Goal: Book appointment/travel/reservation

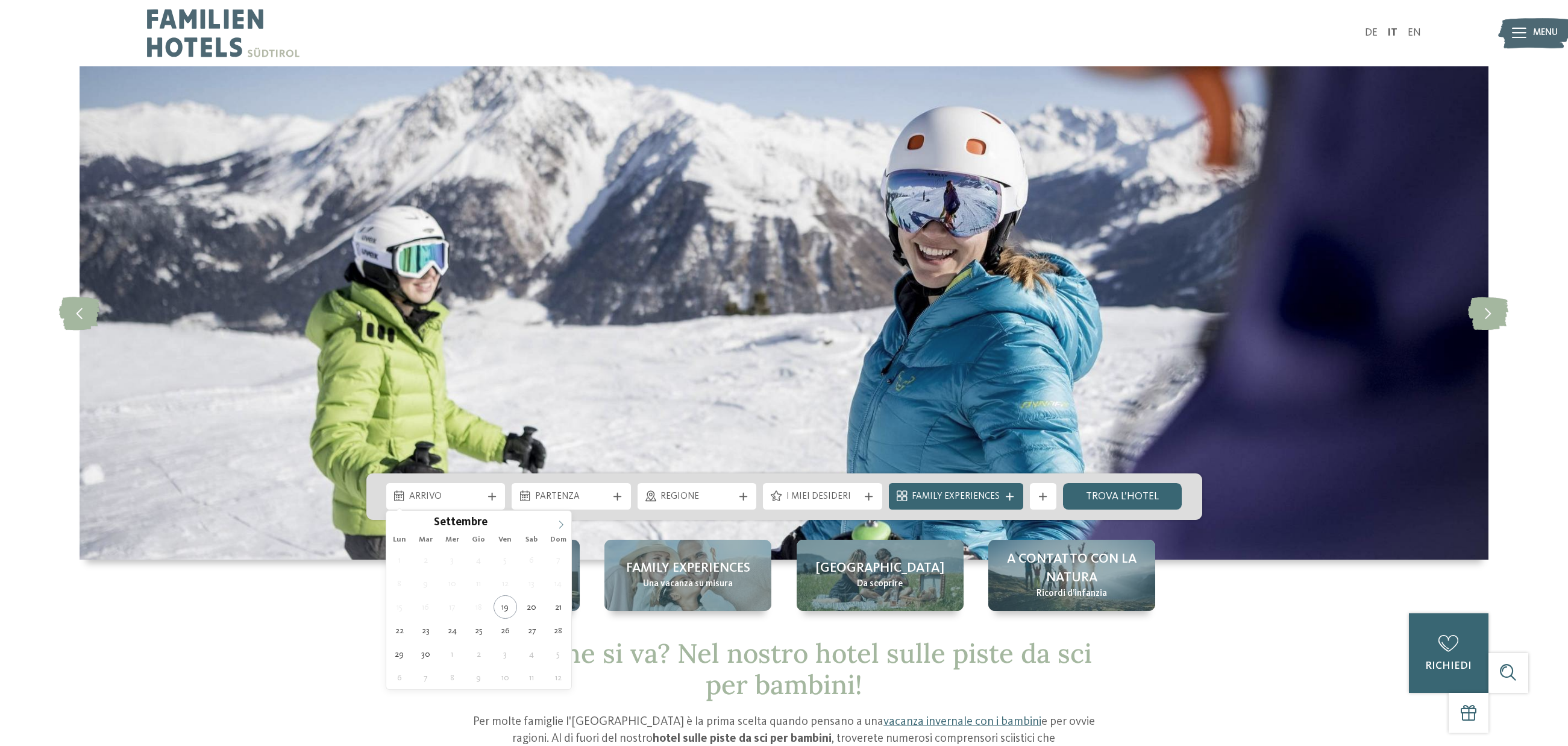
click at [565, 529] on span at bounding box center [561, 520] width 21 height 21
type div "27.12.2025"
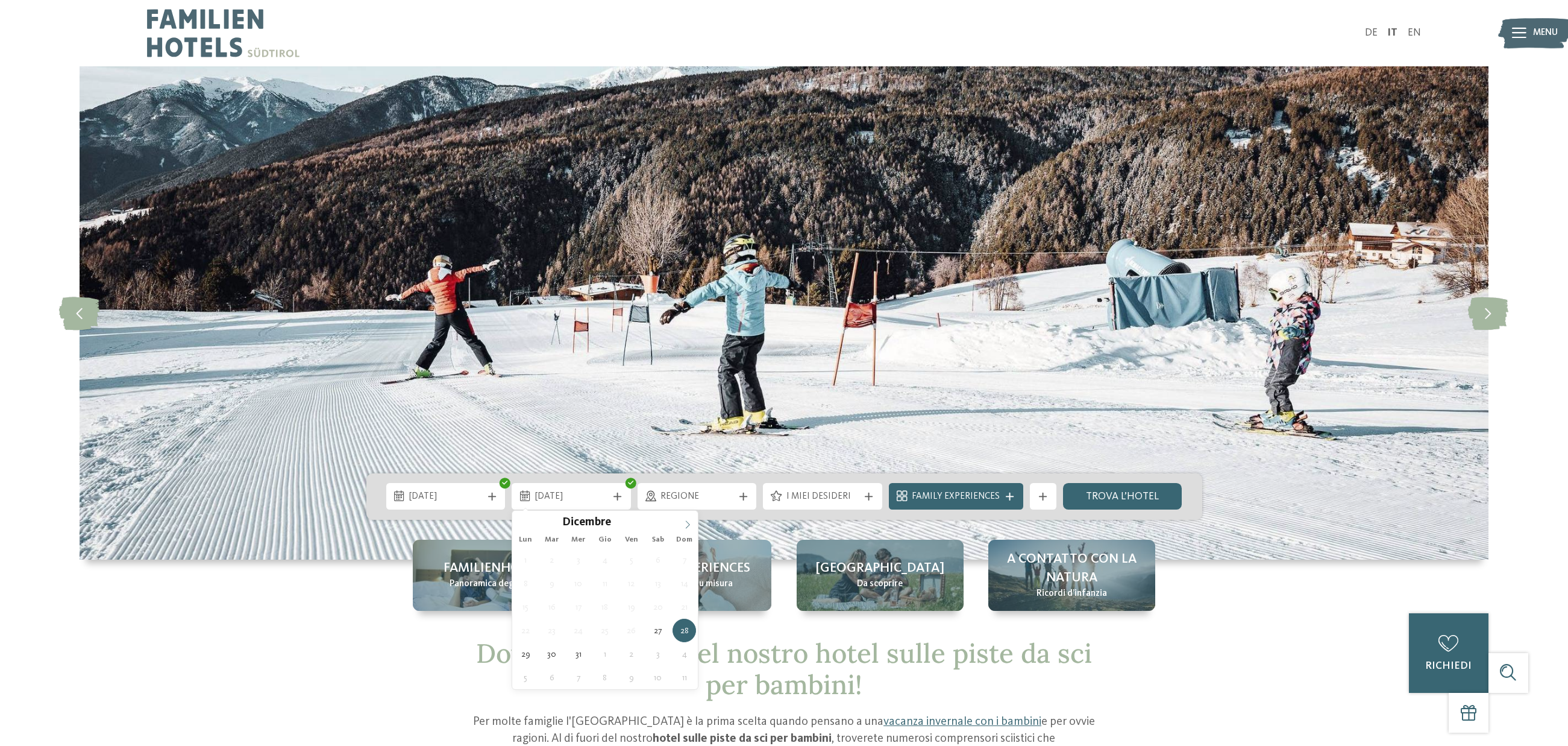
type input "****"
click at [690, 524] on icon at bounding box center [687, 524] width 8 height 8
type div "03.01.2026"
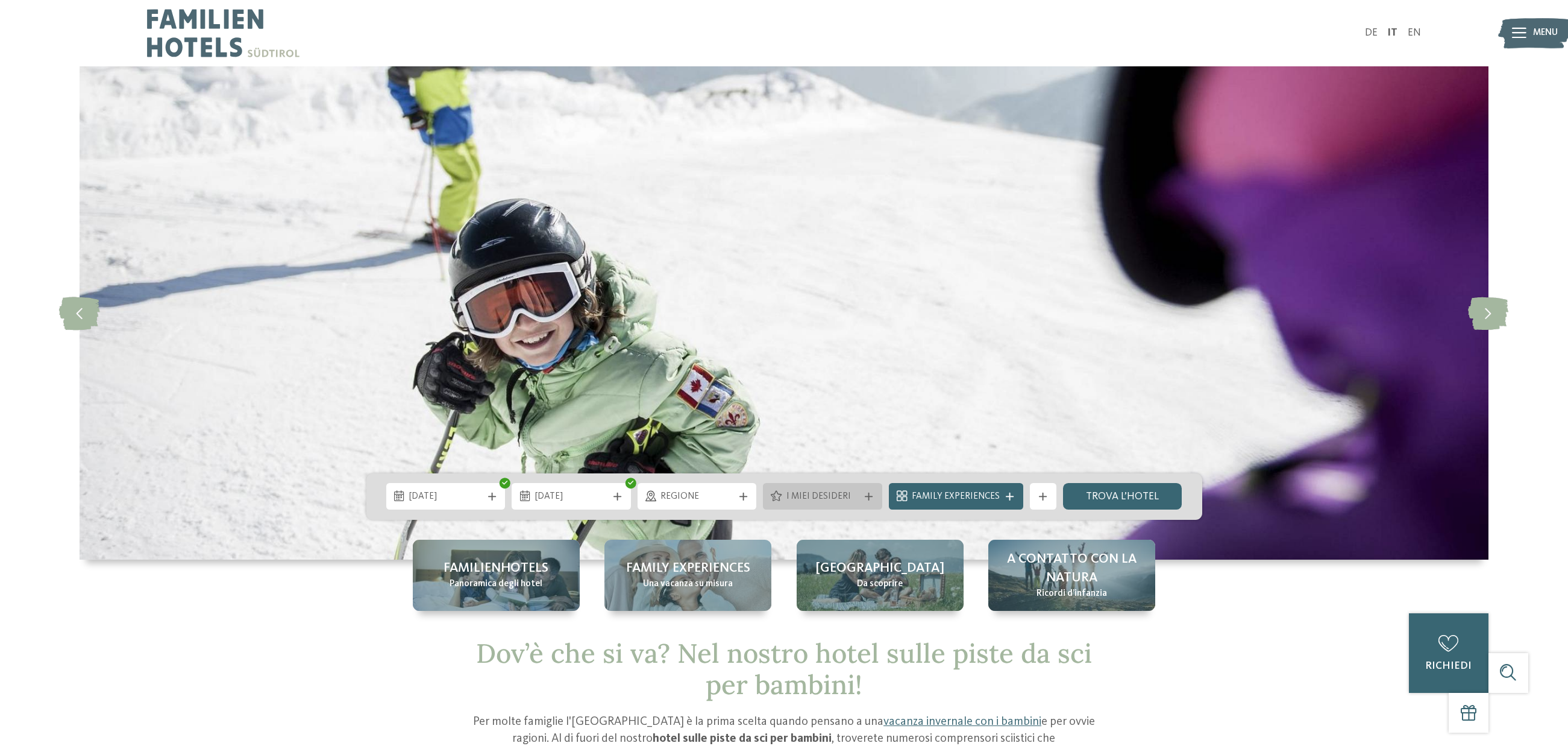
click at [836, 492] on span "I miei desideri" at bounding box center [822, 496] width 73 height 13
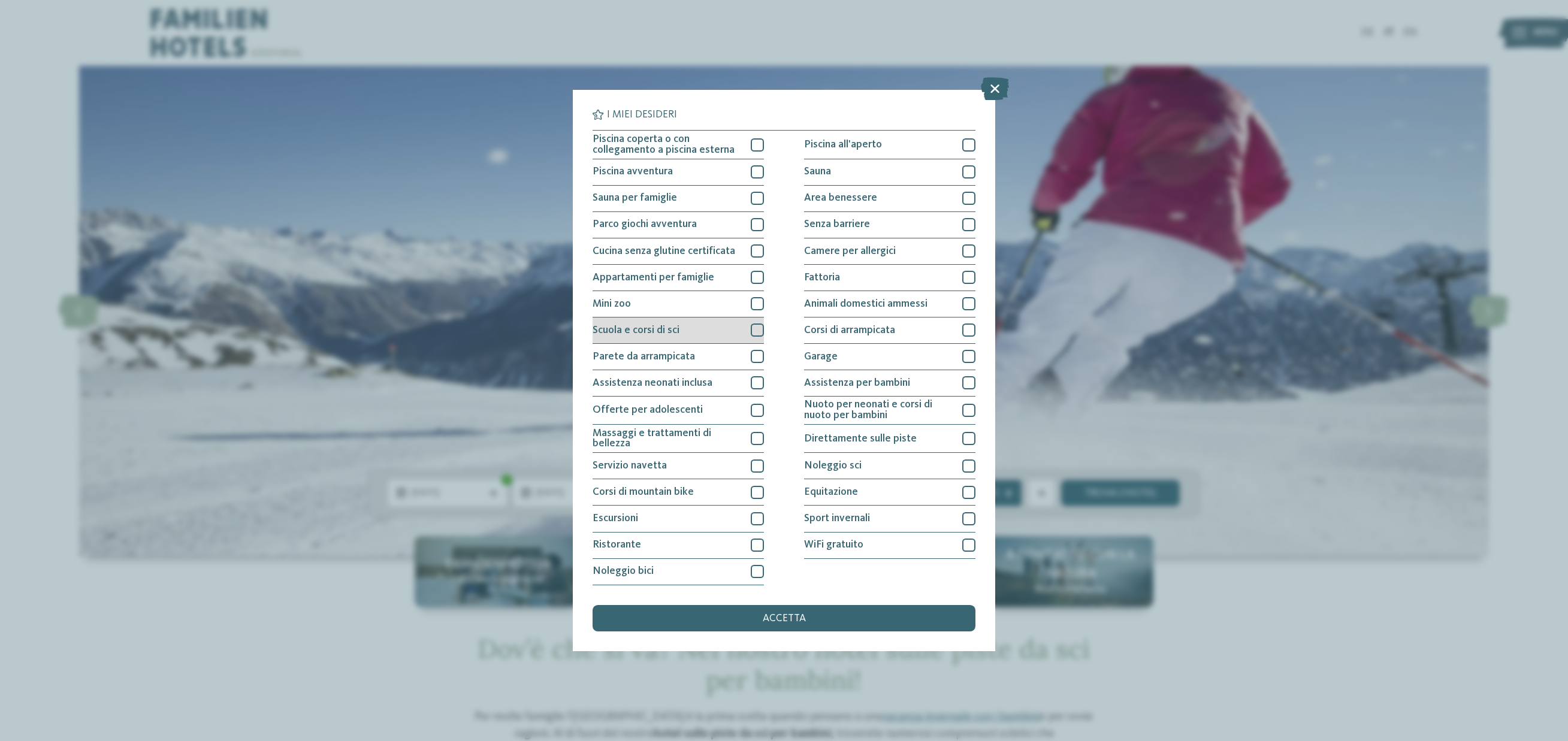
click at [699, 329] on div "Scuola e corsi di sci" at bounding box center [677, 330] width 171 height 27
click at [680, 465] on div "Servizio navetta" at bounding box center [677, 465] width 171 height 27
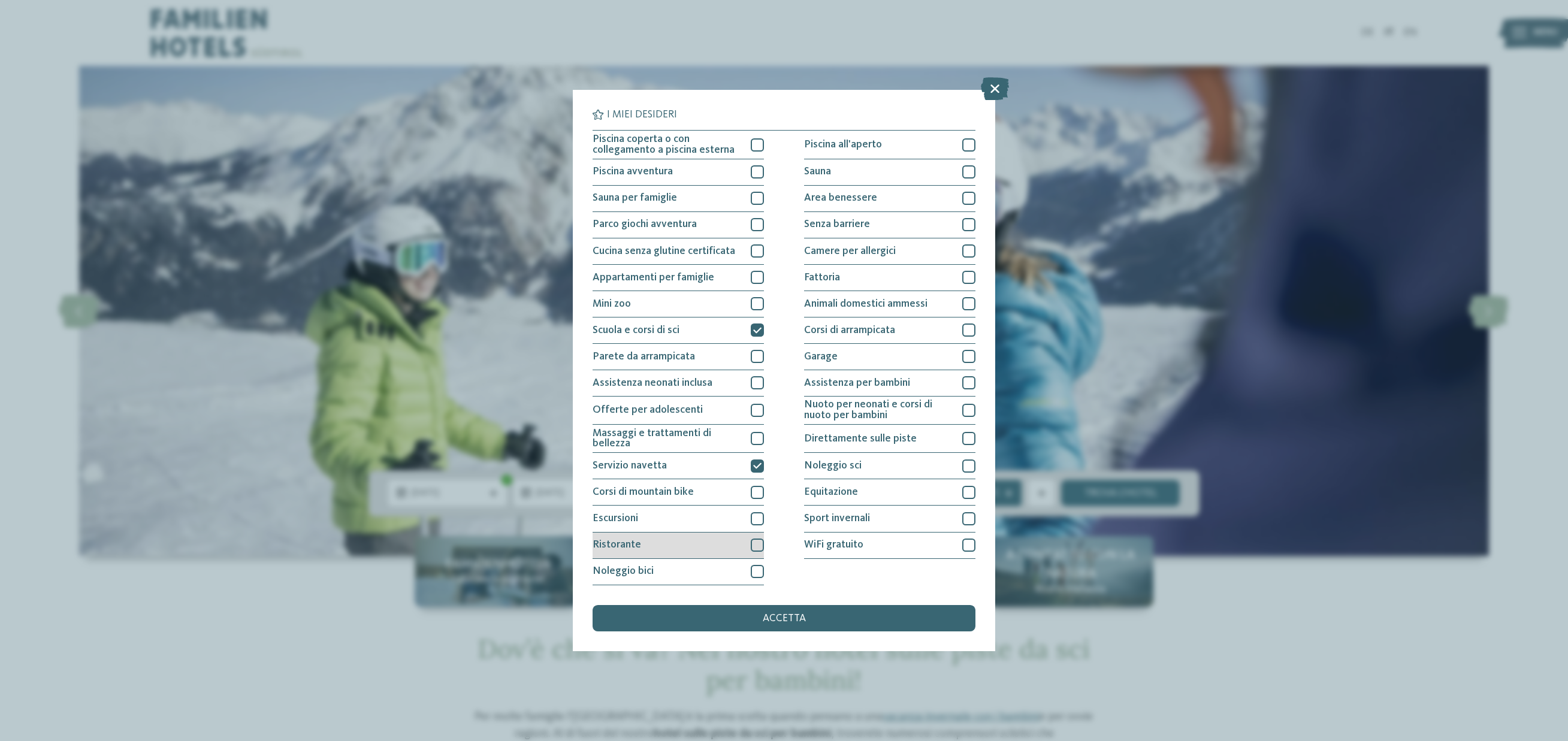
click at [674, 537] on div "Ristorante" at bounding box center [677, 545] width 171 height 27
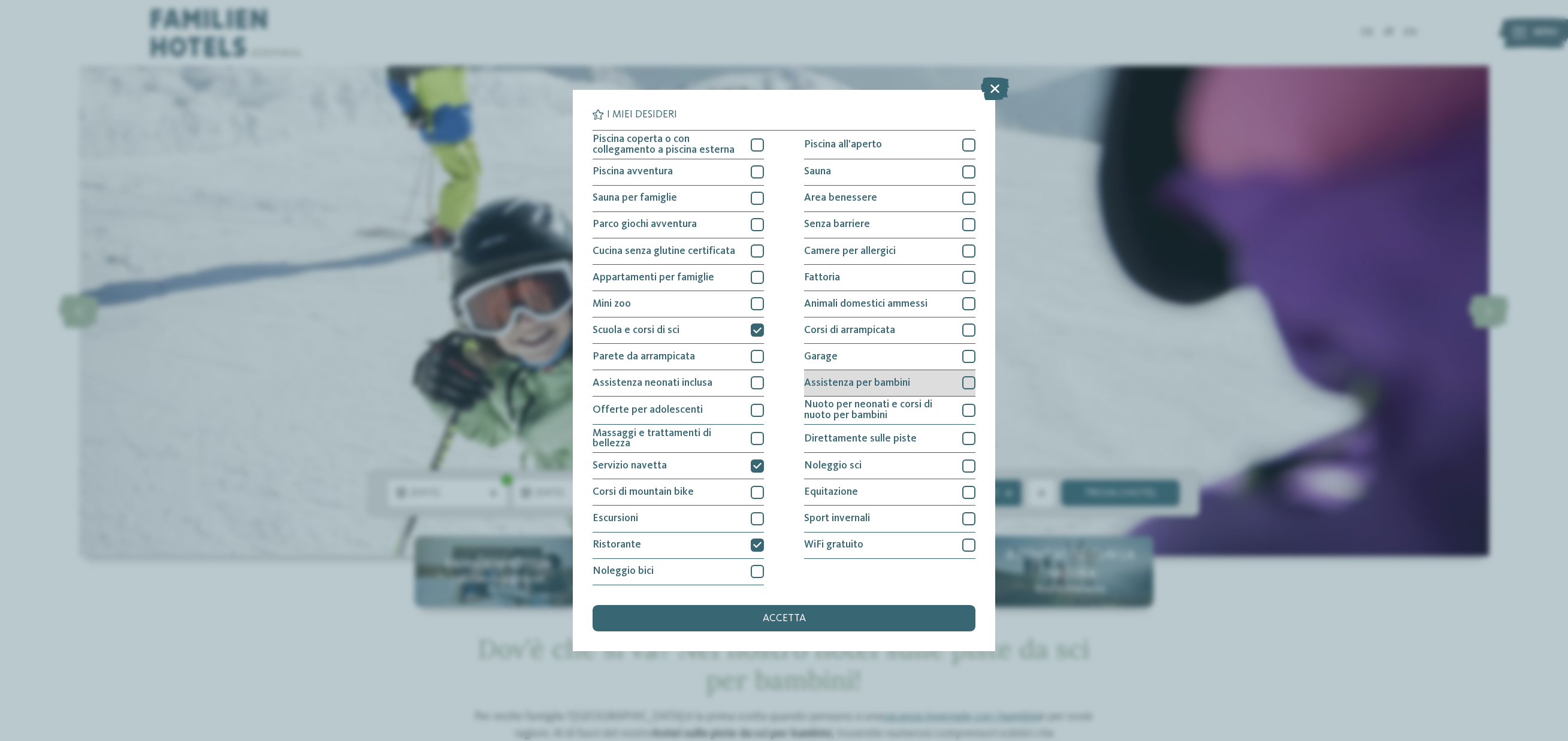
click at [835, 385] on span "Assistenza per bambini" at bounding box center [856, 382] width 106 height 11
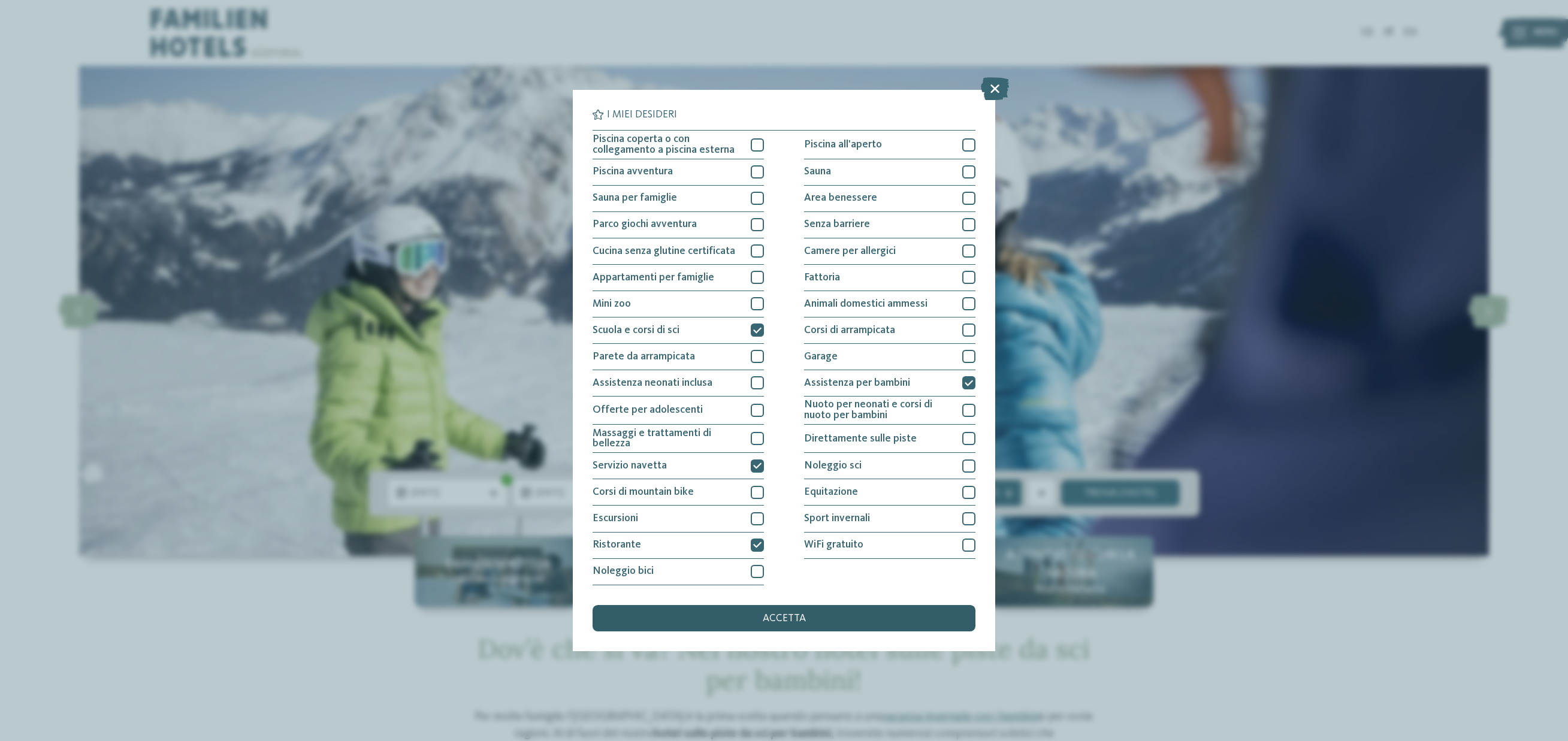
click at [835, 617] on div "accetta" at bounding box center [783, 618] width 383 height 27
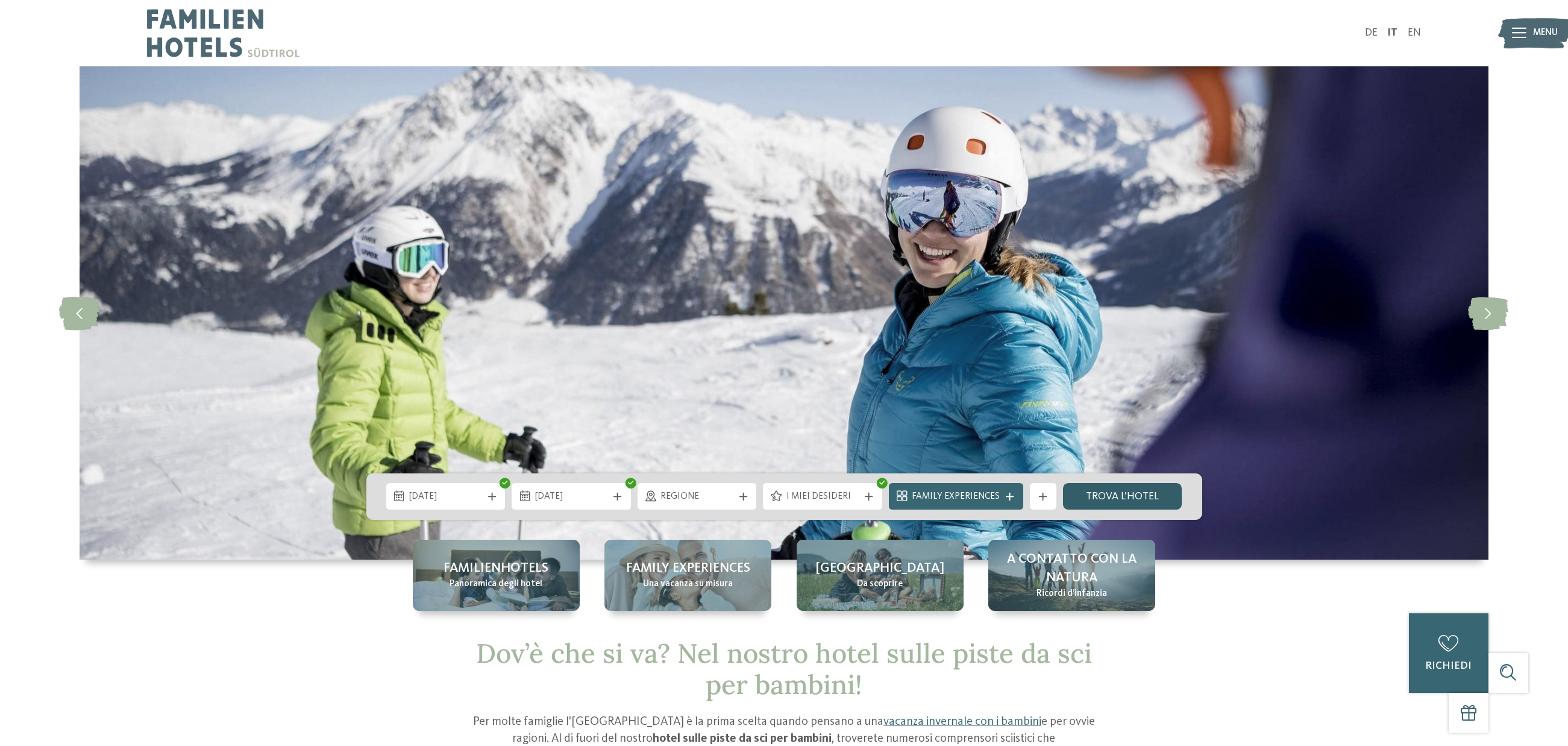
click at [1117, 499] on link "trova l’hotel" at bounding box center [1123, 495] width 119 height 27
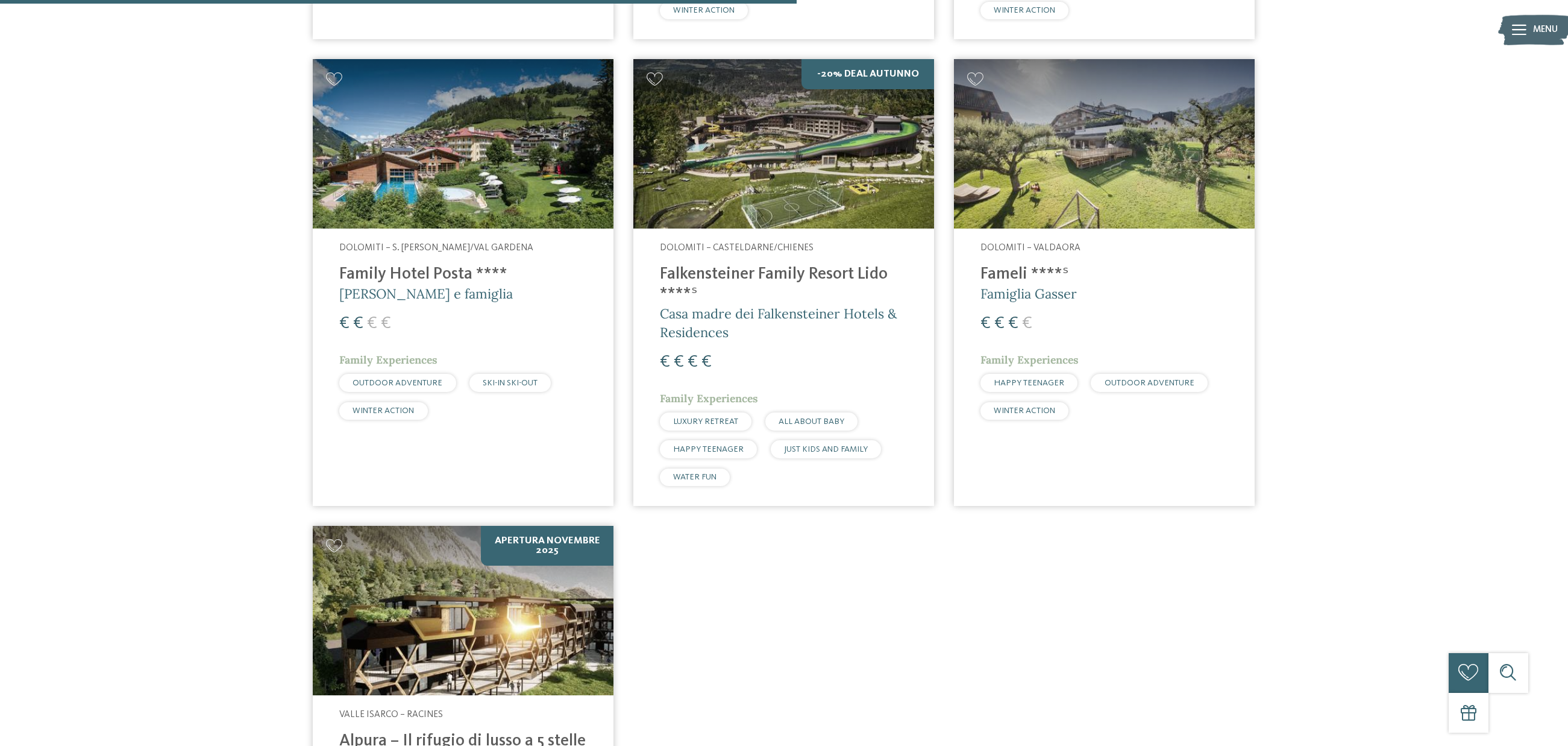
scroll to position [965, 0]
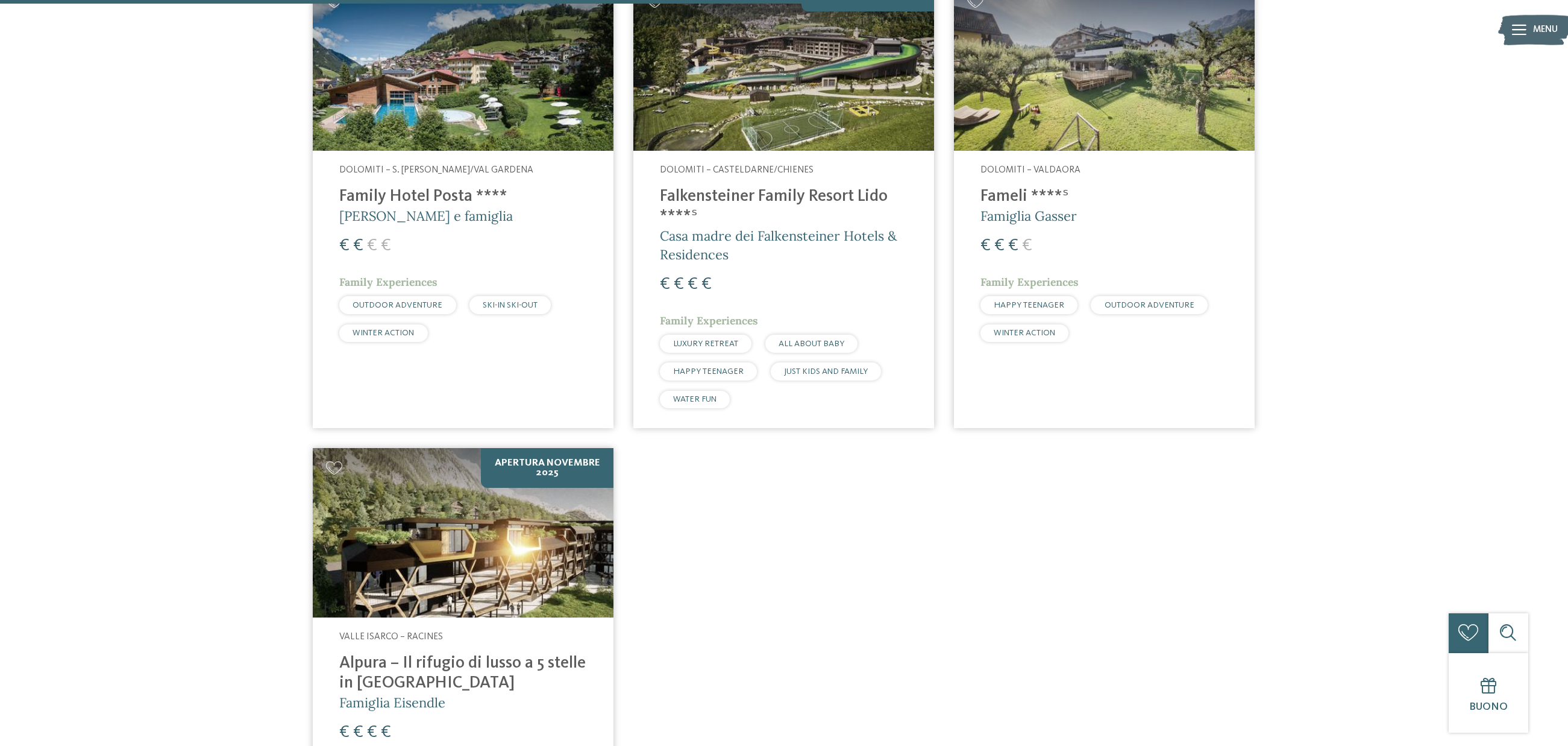
click at [425, 197] on h4 "Family Hotel Posta ****" at bounding box center [462, 197] width 248 height 20
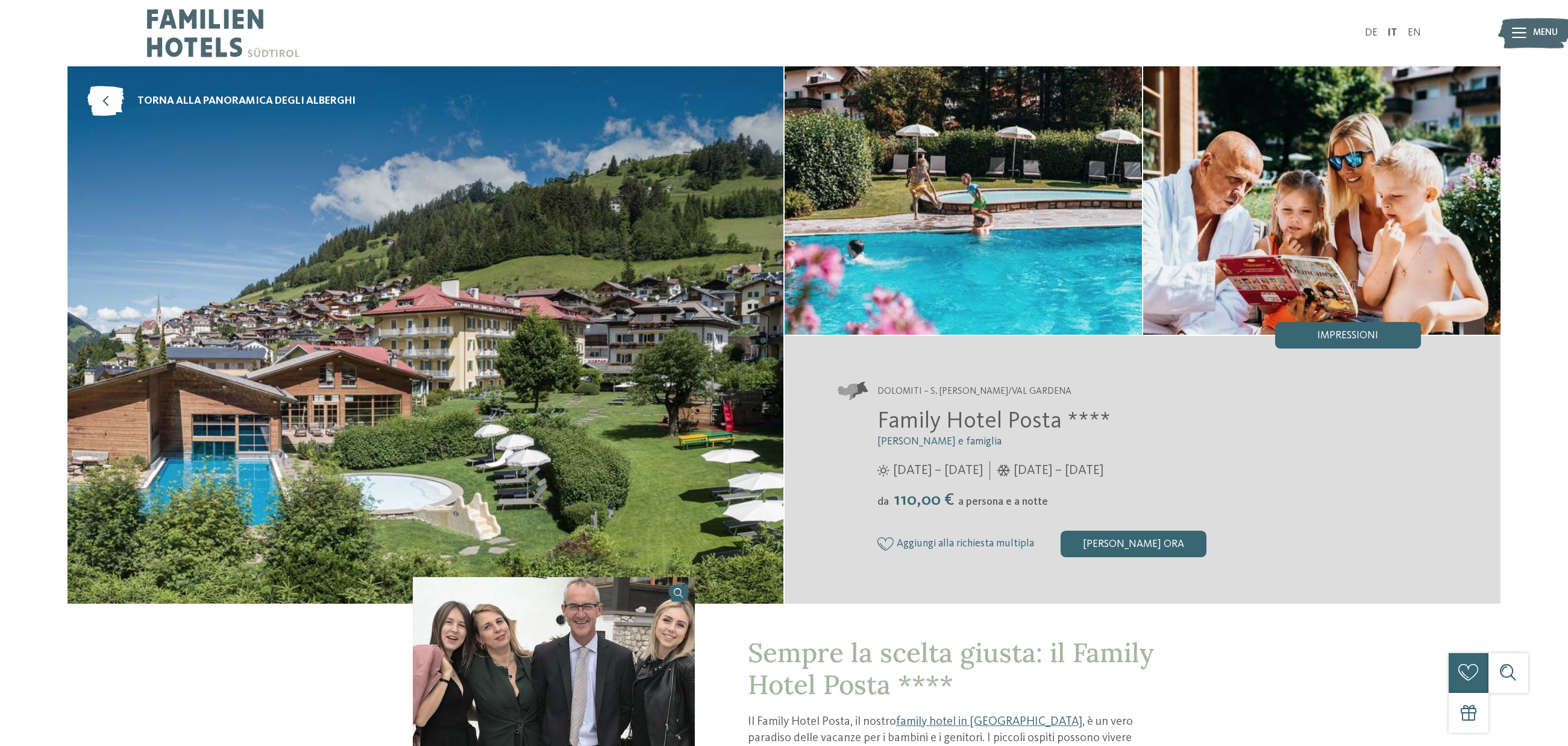
click at [1516, 36] on icon at bounding box center [1519, 33] width 15 height 11
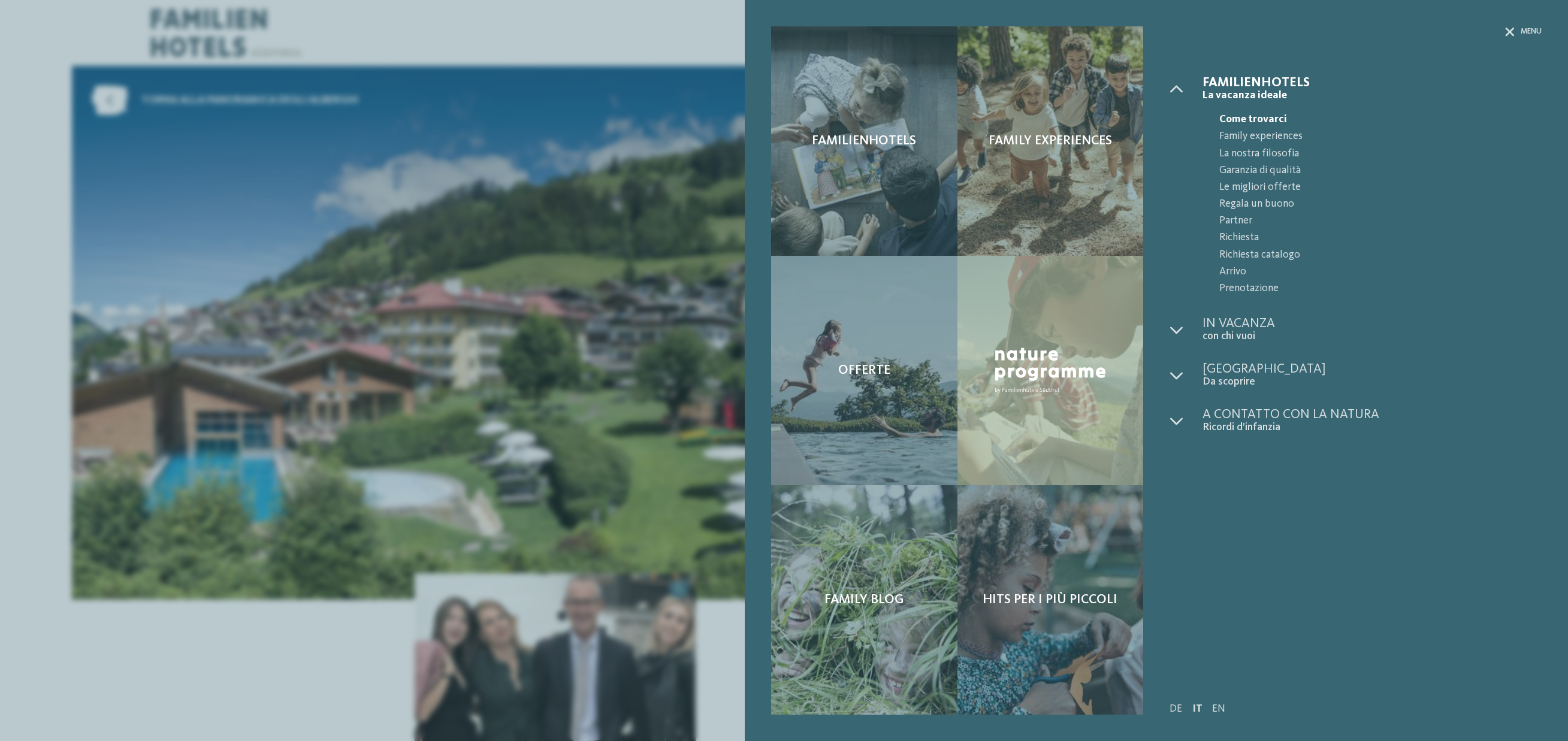
click at [540, 232] on div "Familienhotels Family experiences Offerte" at bounding box center [784, 370] width 1568 height 741
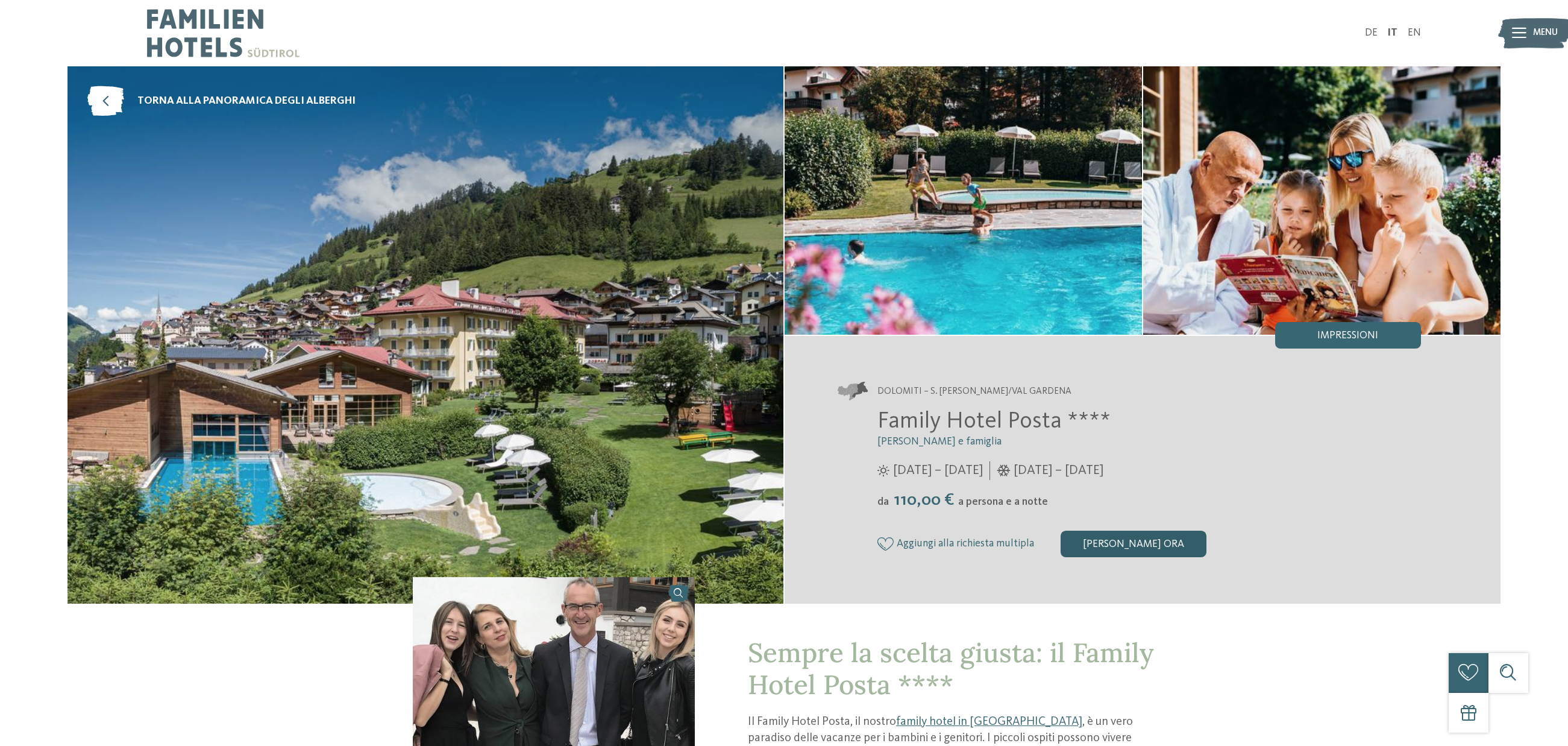
click at [1129, 545] on div "[PERSON_NAME] ora" at bounding box center [1133, 543] width 146 height 27
